Goal: Task Accomplishment & Management: Complete application form

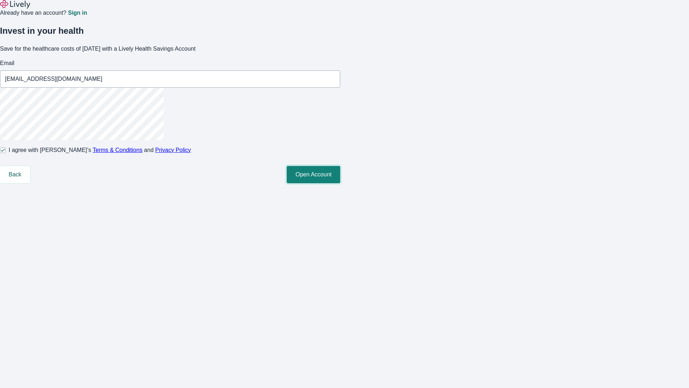
click at [340, 183] on button "Open Account" at bounding box center [313, 174] width 53 height 17
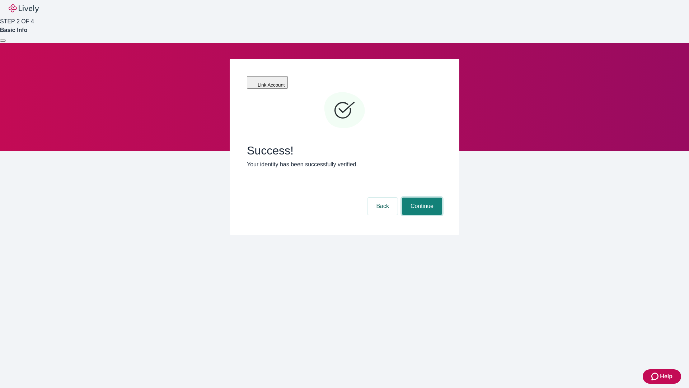
click at [421, 197] on button "Continue" at bounding box center [422, 205] width 40 height 17
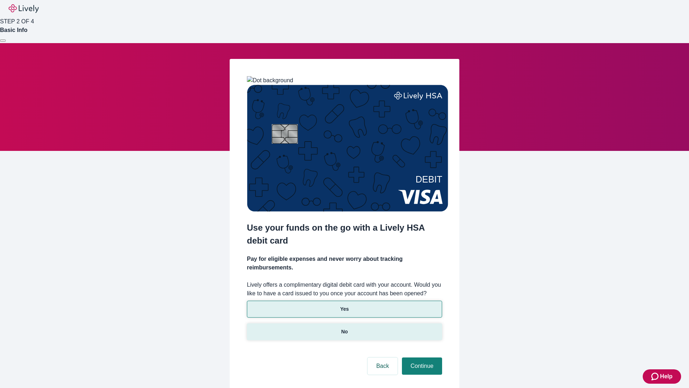
click at [344, 328] on p "No" at bounding box center [344, 332] width 7 height 8
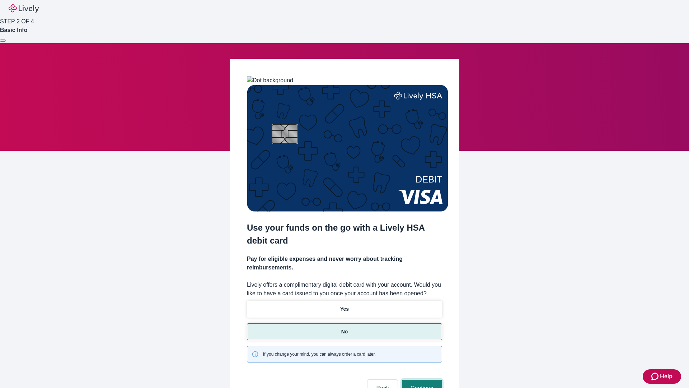
click at [421, 379] on button "Continue" at bounding box center [422, 387] width 40 height 17
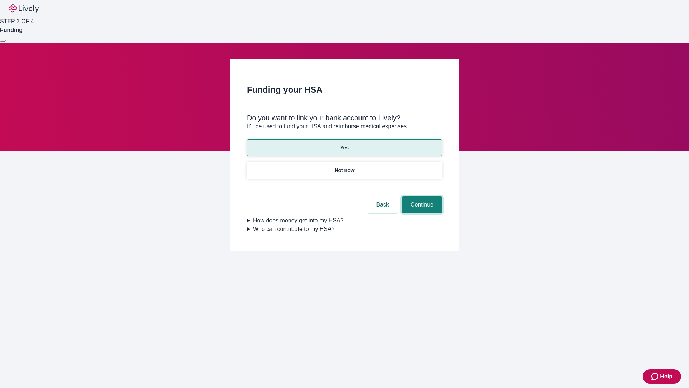
click at [421, 196] on button "Continue" at bounding box center [422, 204] width 40 height 17
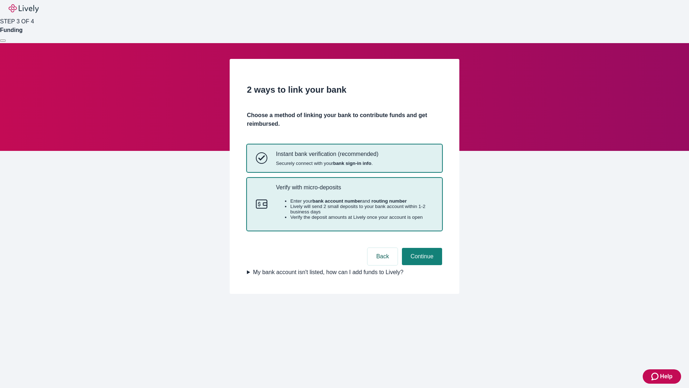
click at [354, 191] on p "Verify with micro-deposits" at bounding box center [354, 187] width 157 height 7
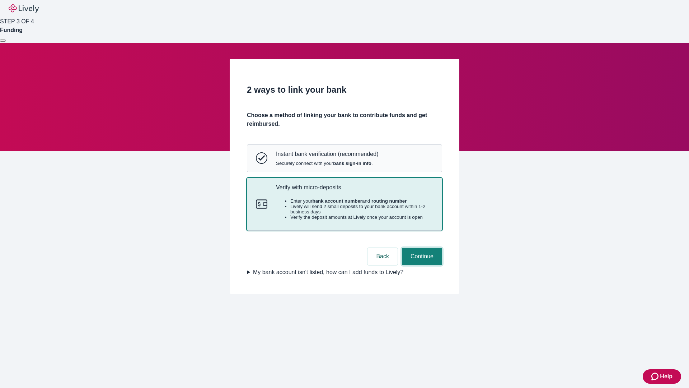
click at [421, 265] on button "Continue" at bounding box center [422, 256] width 40 height 17
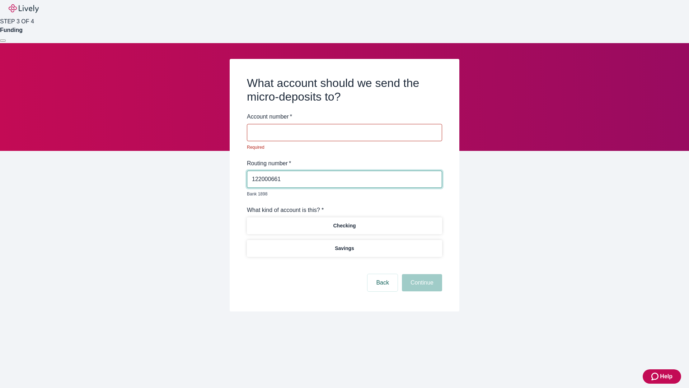
type input "122000661"
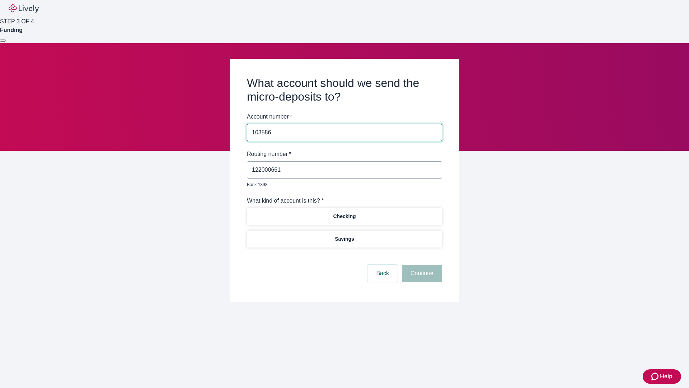
type input "103586"
click at [344, 213] on p "Checking" at bounding box center [344, 217] width 23 height 8
click at [421, 265] on button "Continue" at bounding box center [422, 273] width 40 height 17
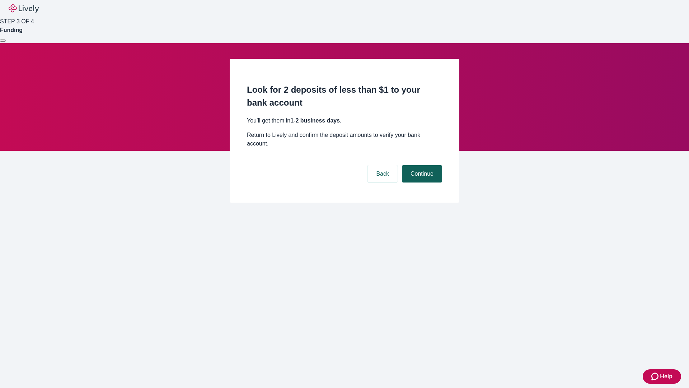
click at [421, 165] on button "Continue" at bounding box center [422, 173] width 40 height 17
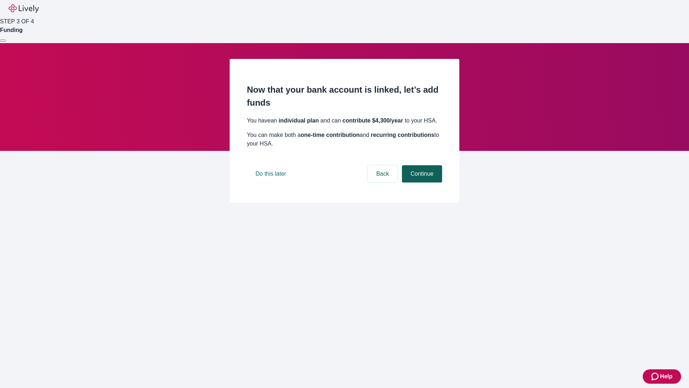
click at [421, 182] on button "Continue" at bounding box center [422, 173] width 40 height 17
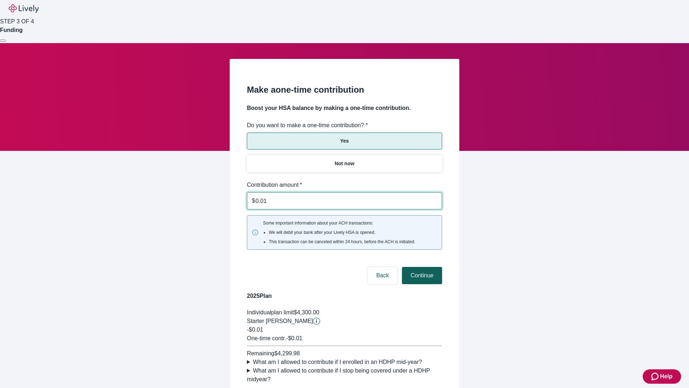
type input "0.01"
click at [421, 267] on button "Continue" at bounding box center [422, 275] width 40 height 17
